Goal: Check status

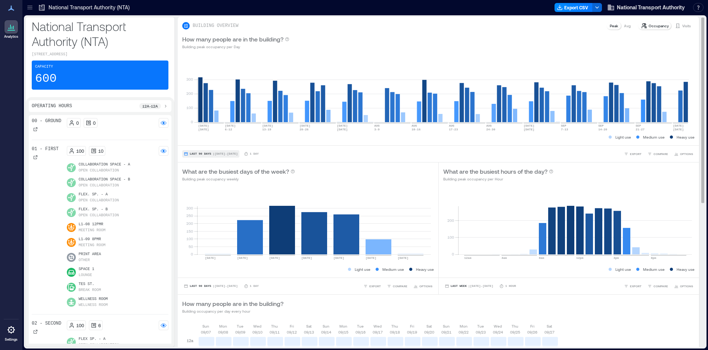
click at [199, 154] on span "Last 90 Days" at bounding box center [201, 154] width 22 height 0
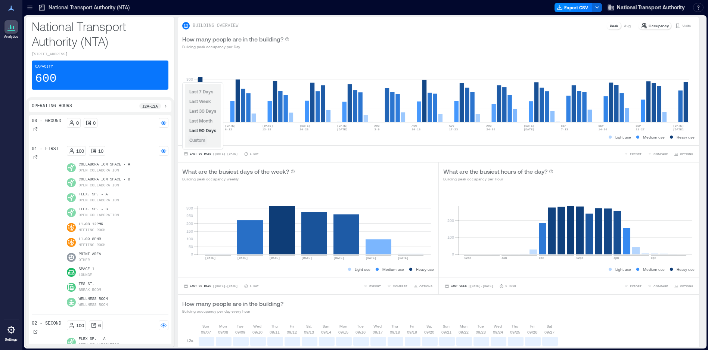
click at [201, 138] on span "Custom" at bounding box center [197, 139] width 16 height 5
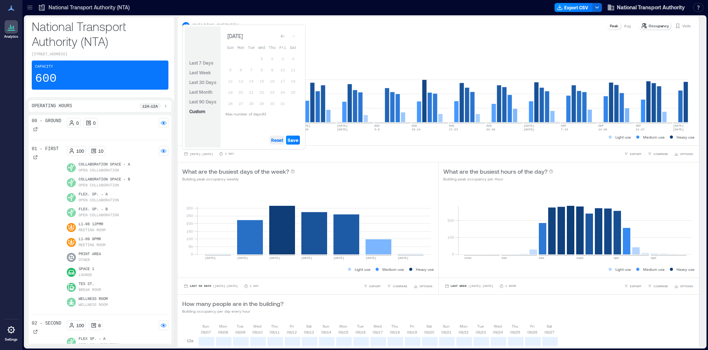
click at [277, 140] on span "Reset" at bounding box center [277, 140] width 12 height 6
click at [275, 140] on span "Reset" at bounding box center [277, 140] width 12 height 6
click at [283, 37] on icon "Go to previous month" at bounding box center [283, 36] width 4 height 4
click at [252, 101] on button "30" at bounding box center [251, 103] width 10 height 10
click at [292, 140] on span "Save" at bounding box center [293, 140] width 11 height 6
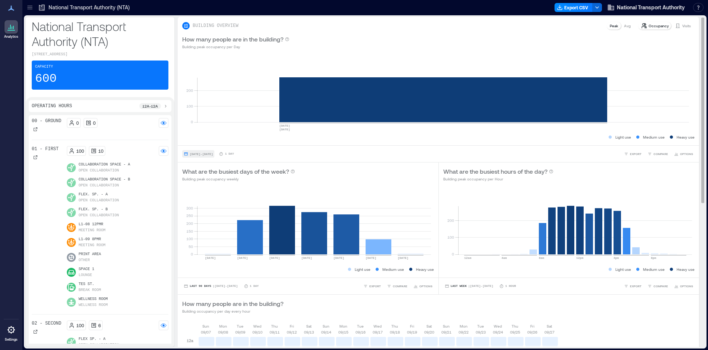
click at [195, 153] on span "[DATE] - [DATE]" at bounding box center [201, 153] width 23 height 3
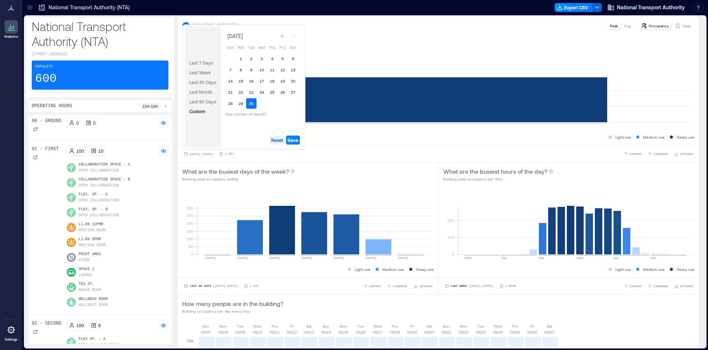
click at [276, 140] on span "Reset" at bounding box center [277, 140] width 12 height 6
click at [205, 101] on span "Last 90 Days" at bounding box center [202, 101] width 27 height 5
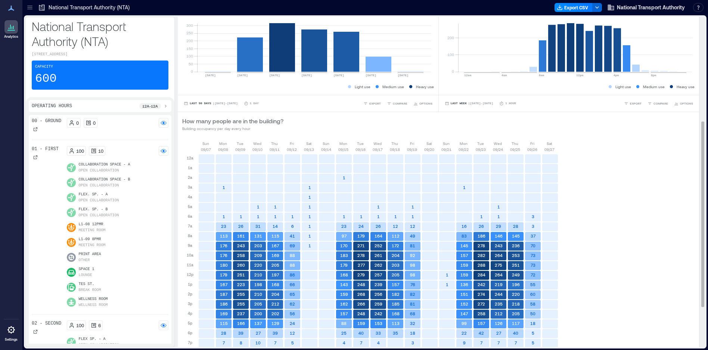
scroll to position [257, 0]
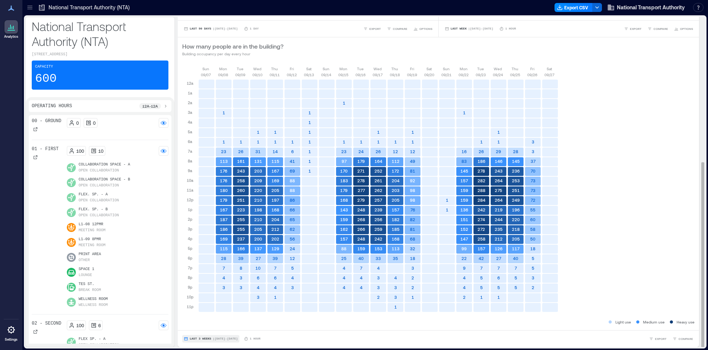
click at [191, 339] on span "Last 3 Weeks" at bounding box center [201, 339] width 22 height 0
click at [195, 323] on span "Custom" at bounding box center [197, 324] width 16 height 5
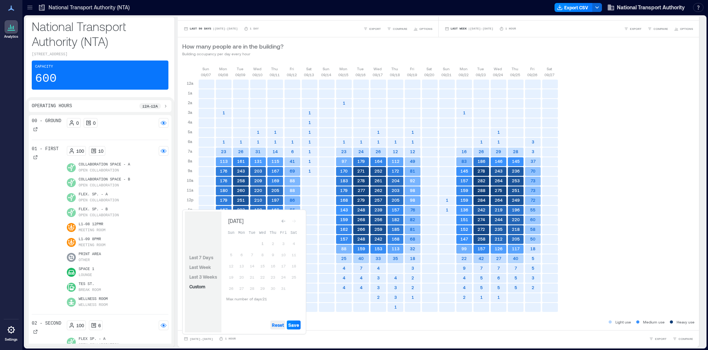
click at [275, 325] on span "Reset" at bounding box center [278, 325] width 12 height 6
click at [262, 244] on button "1" at bounding box center [262, 243] width 10 height 10
click at [293, 324] on span "Save" at bounding box center [293, 325] width 11 height 6
